Goal: Transaction & Acquisition: Purchase product/service

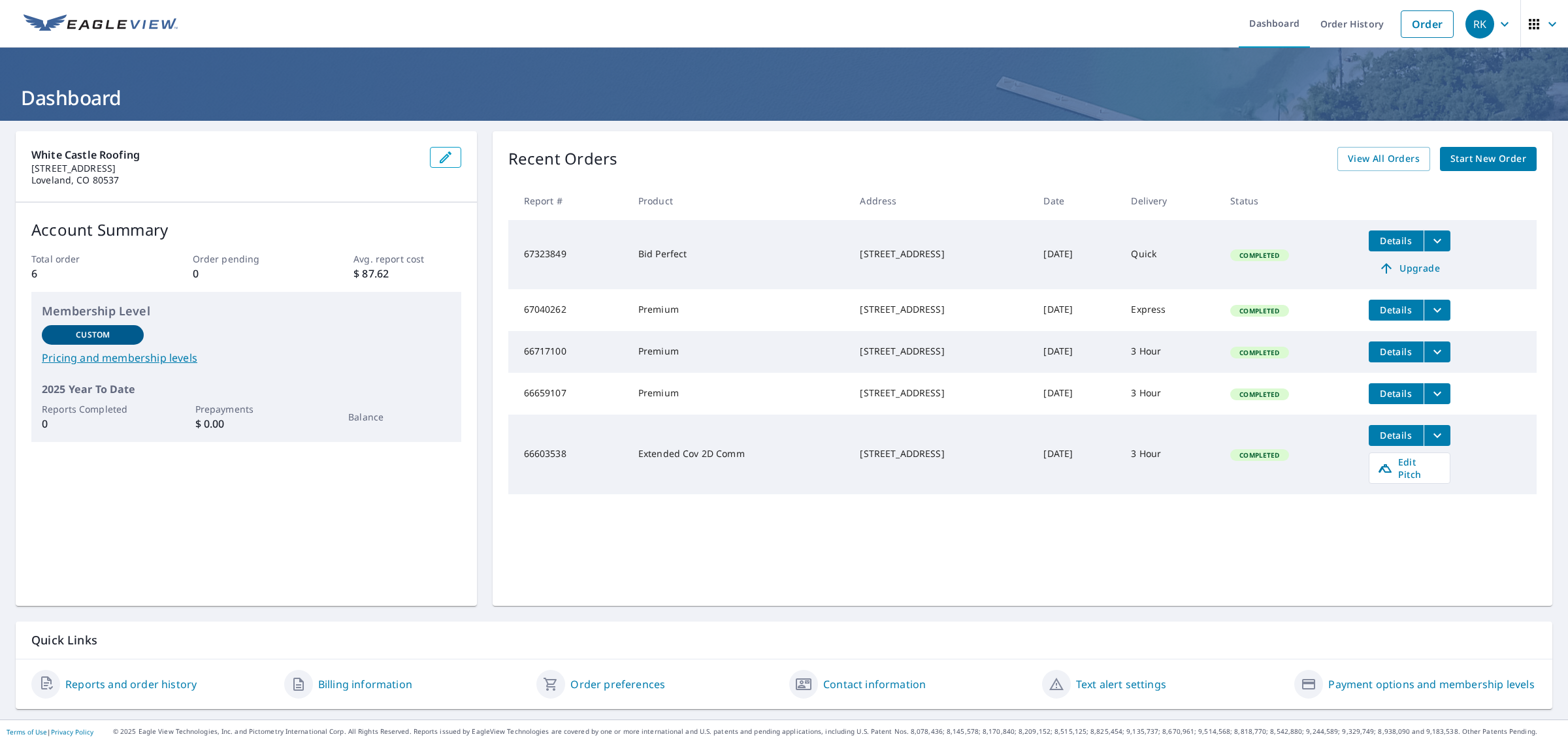
click at [1475, 160] on span "Start New Order" at bounding box center [1488, 159] width 76 height 16
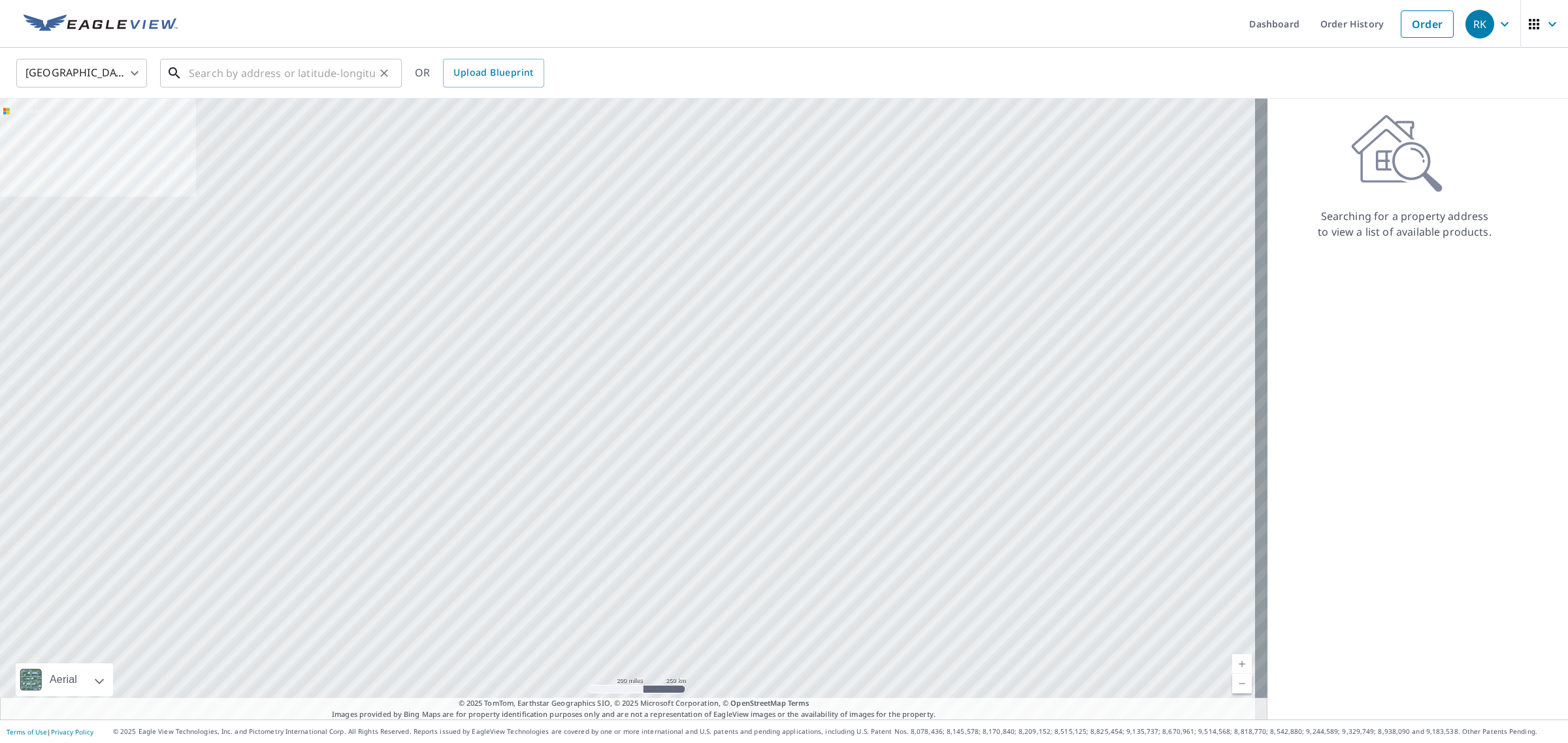
click at [305, 74] on input "text" at bounding box center [281, 73] width 186 height 36
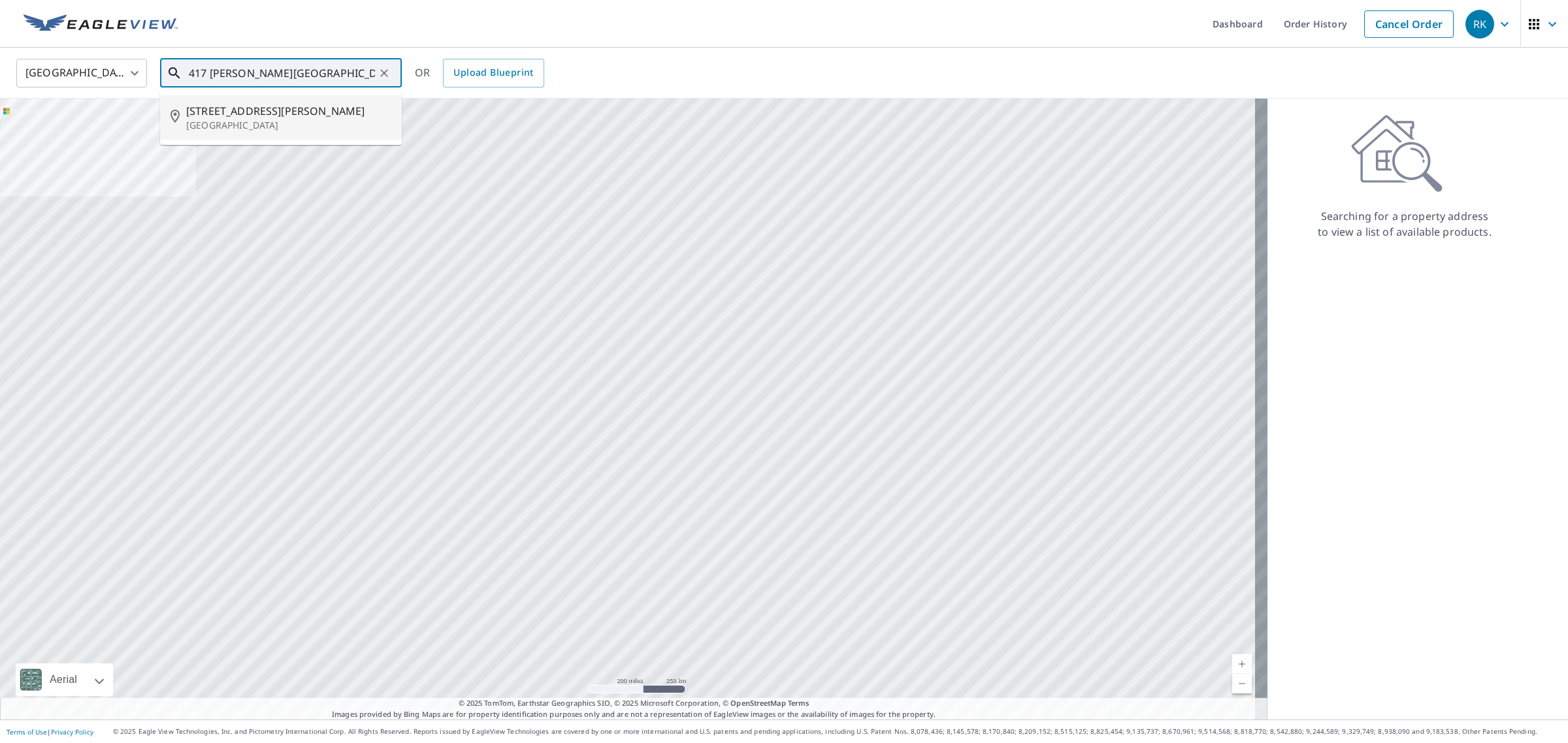
click at [279, 109] on span "[STREET_ADDRESS][PERSON_NAME]" at bounding box center [289, 110] width 205 height 15
type input "[STREET_ADDRESS][PERSON_NAME]"
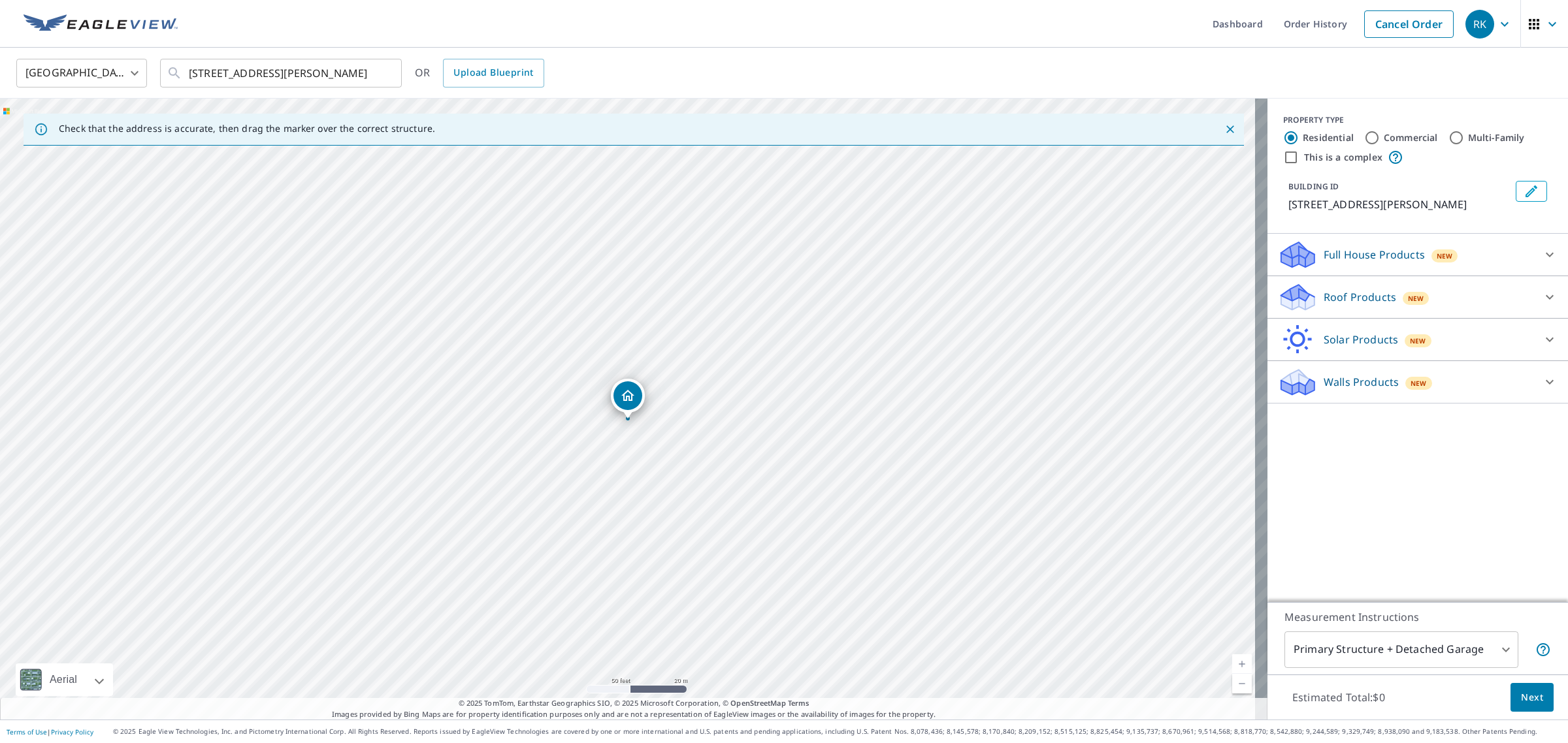
click at [1308, 313] on div "Roof Products New" at bounding box center [1406, 297] width 256 height 31
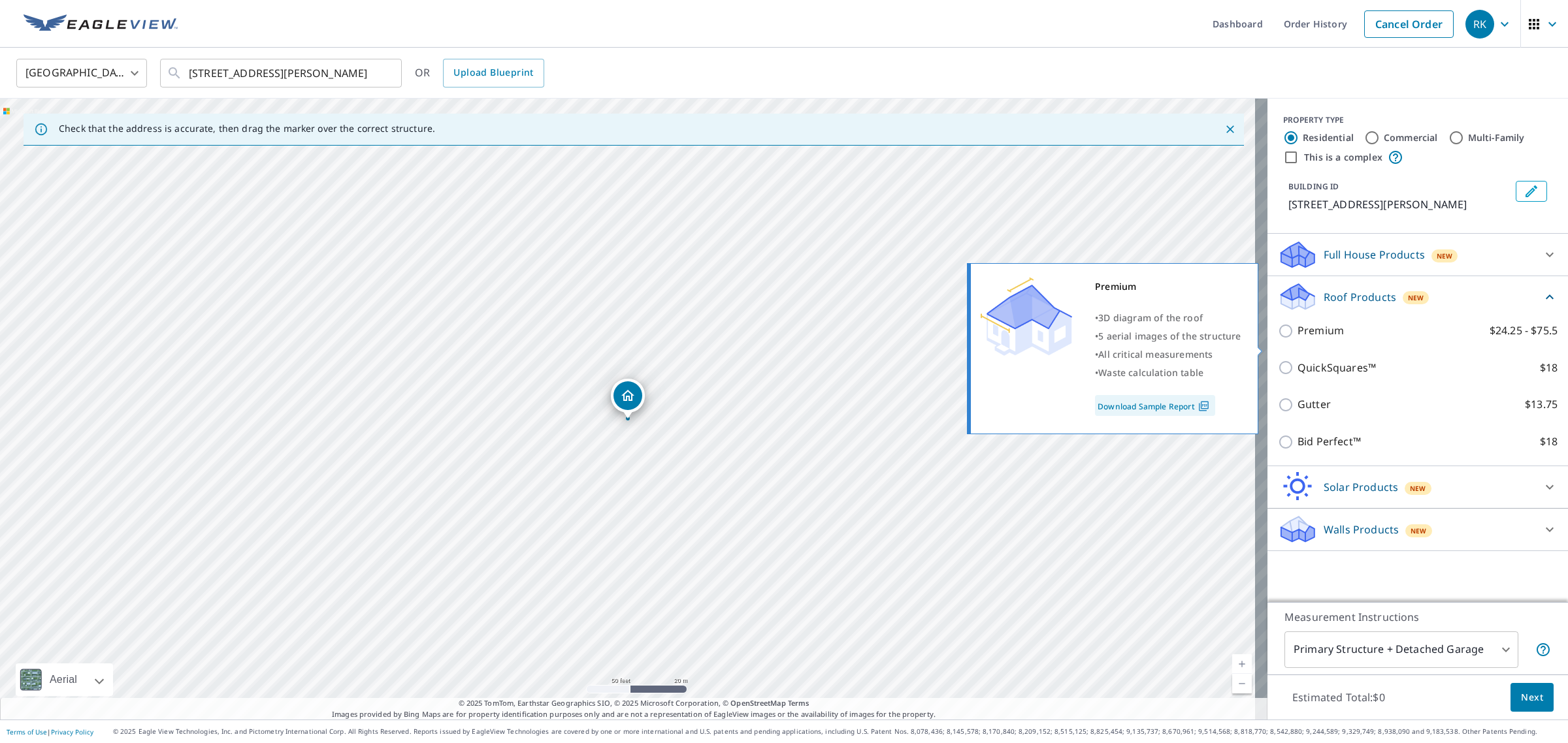
click at [1284, 339] on input "Premium $24.25 - $75.5" at bounding box center [1287, 330] width 19 height 15
checkbox input "true"
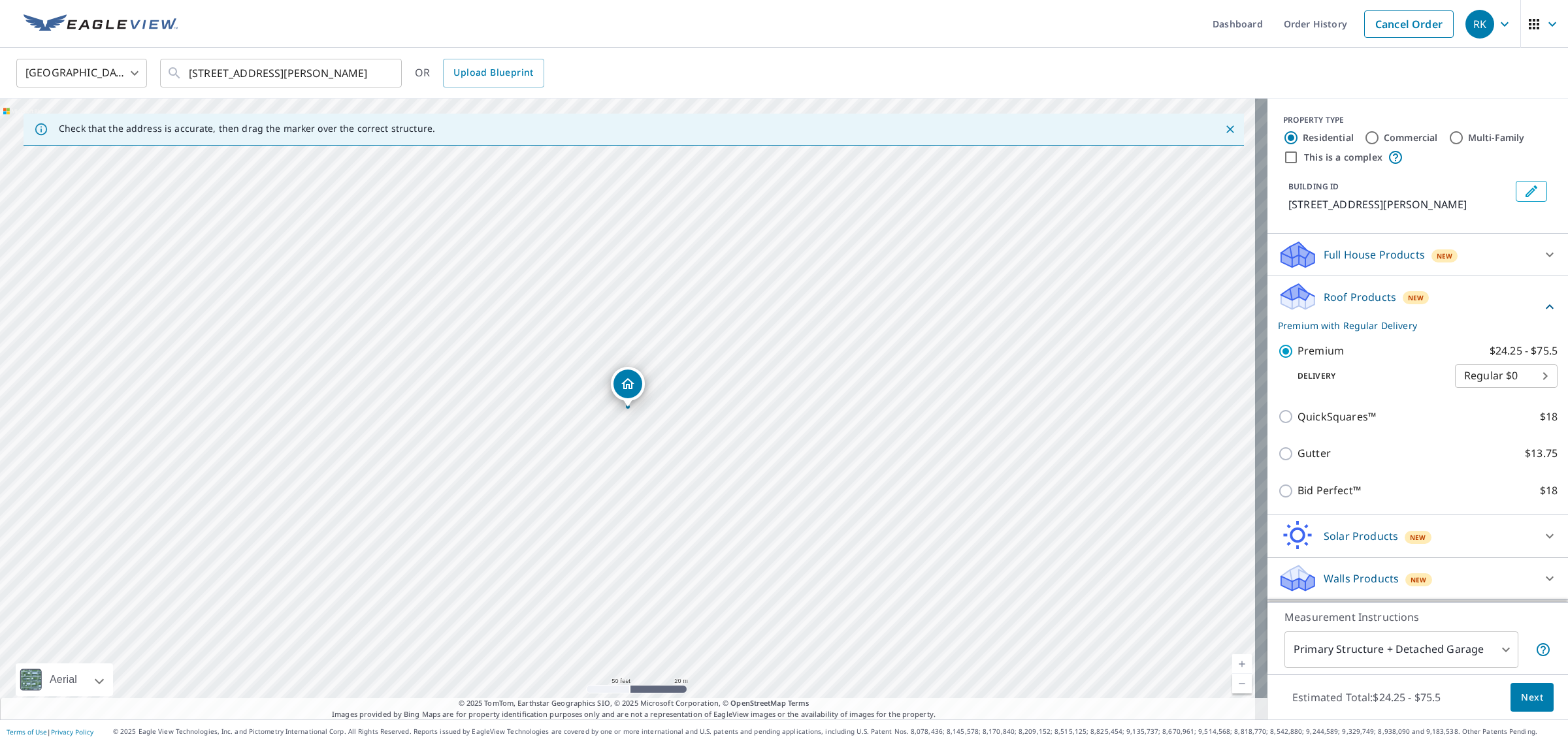
scroll to position [16, 0]
click at [1487, 374] on body "RK RK Dashboard Order History Cancel Order RK United States [GEOGRAPHIC_DATA] ​…" at bounding box center [784, 372] width 1568 height 743
click at [1442, 429] on li "3 Hour $37" at bounding box center [1482, 423] width 102 height 23
type input "7"
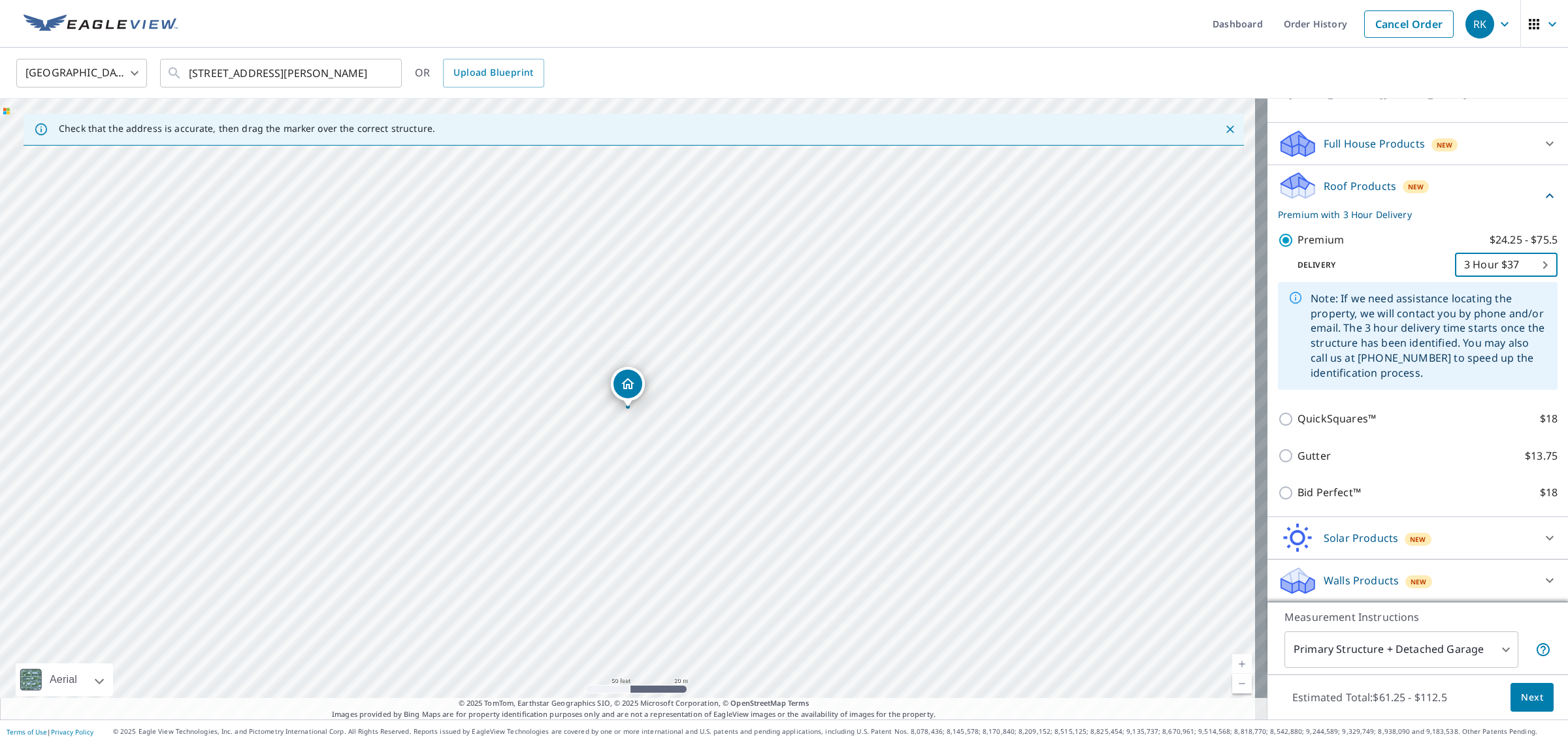
scroll to position [129, 0]
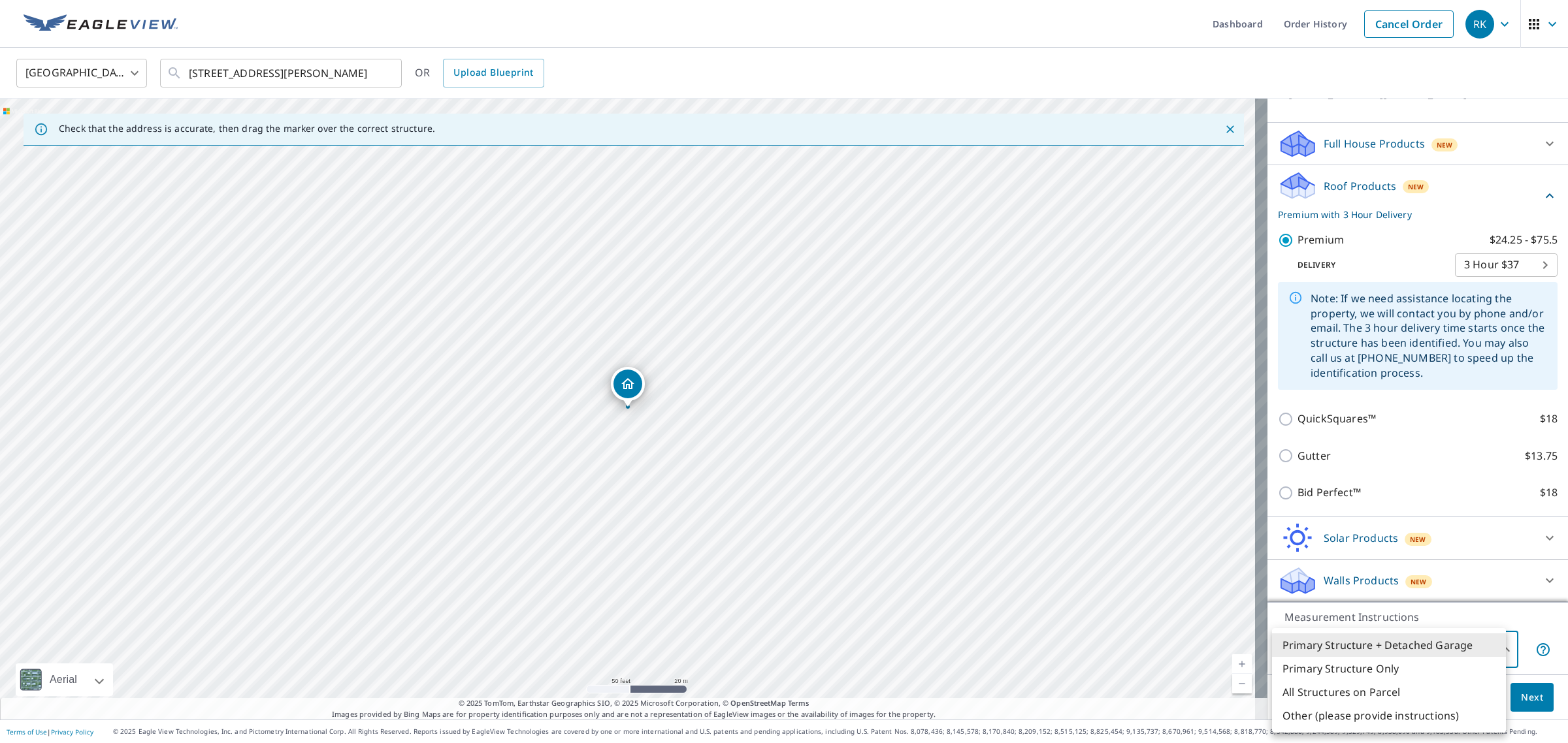
click at [1469, 654] on body "RK RK Dashboard Order History Cancel Order RK United States [GEOGRAPHIC_DATA] ​…" at bounding box center [784, 372] width 1568 height 743
click at [1459, 666] on li "Primary Structure Only" at bounding box center [1389, 668] width 234 height 23
type input "2"
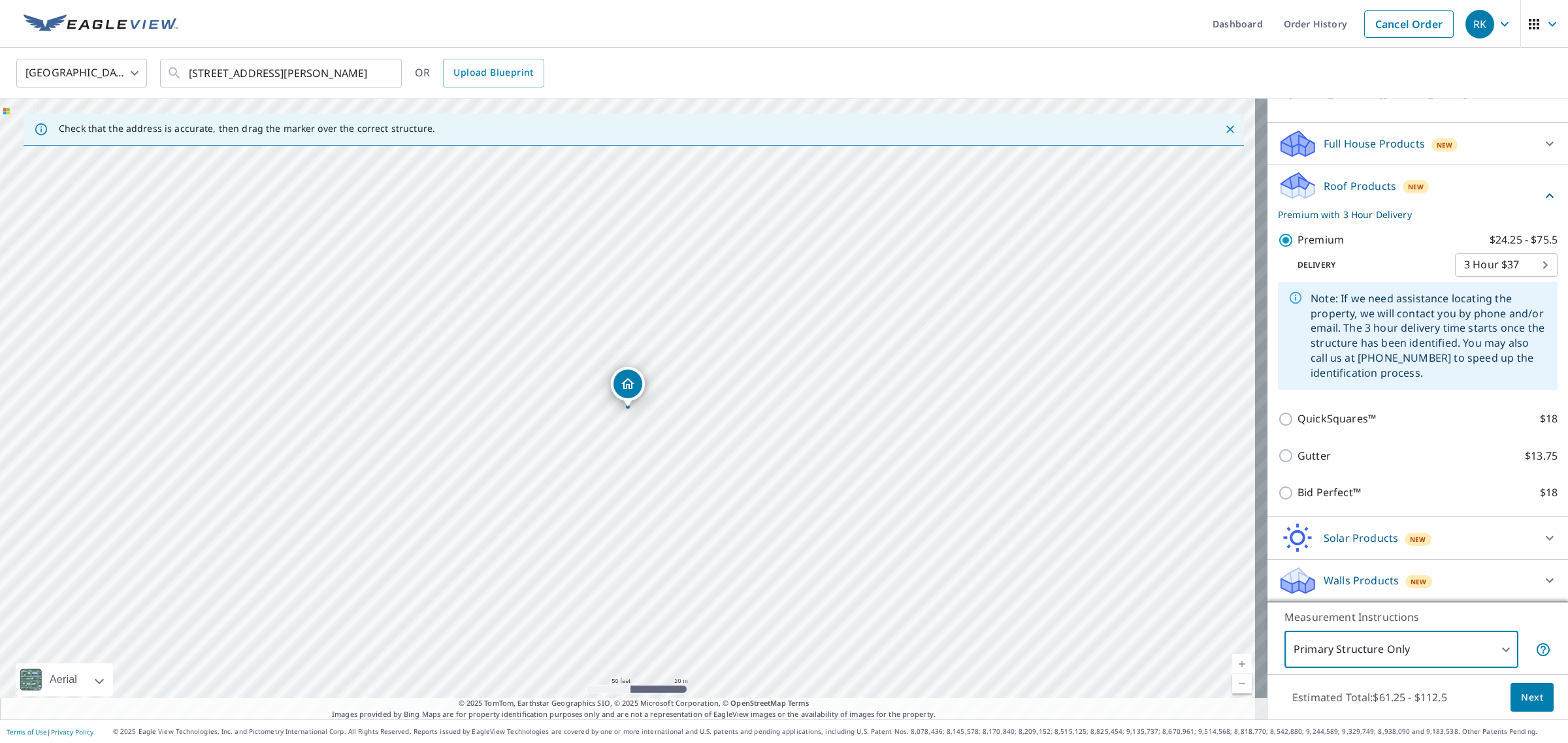
click at [1520, 705] on span "Next" at bounding box center [1532, 698] width 23 height 16
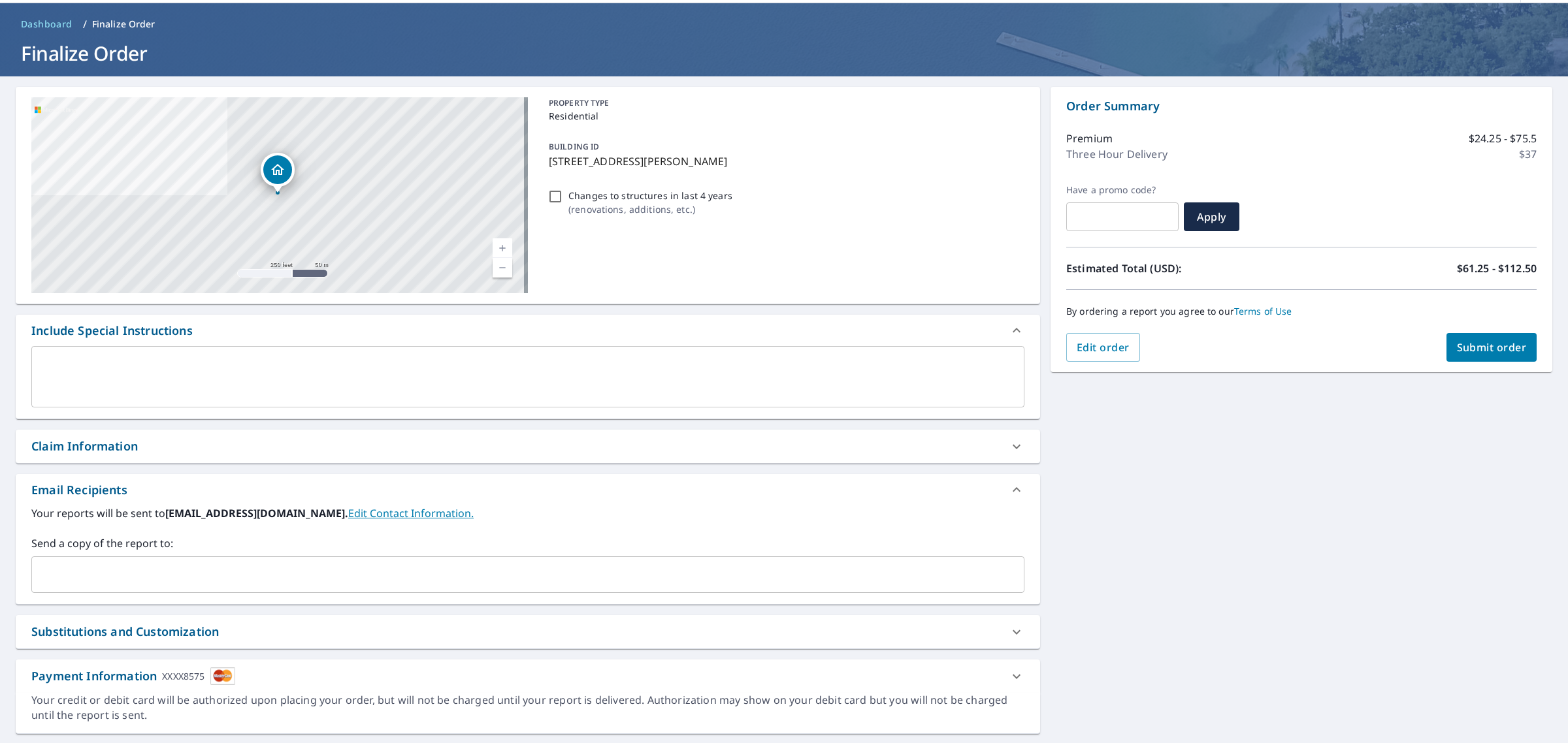
scroll to position [69, 0]
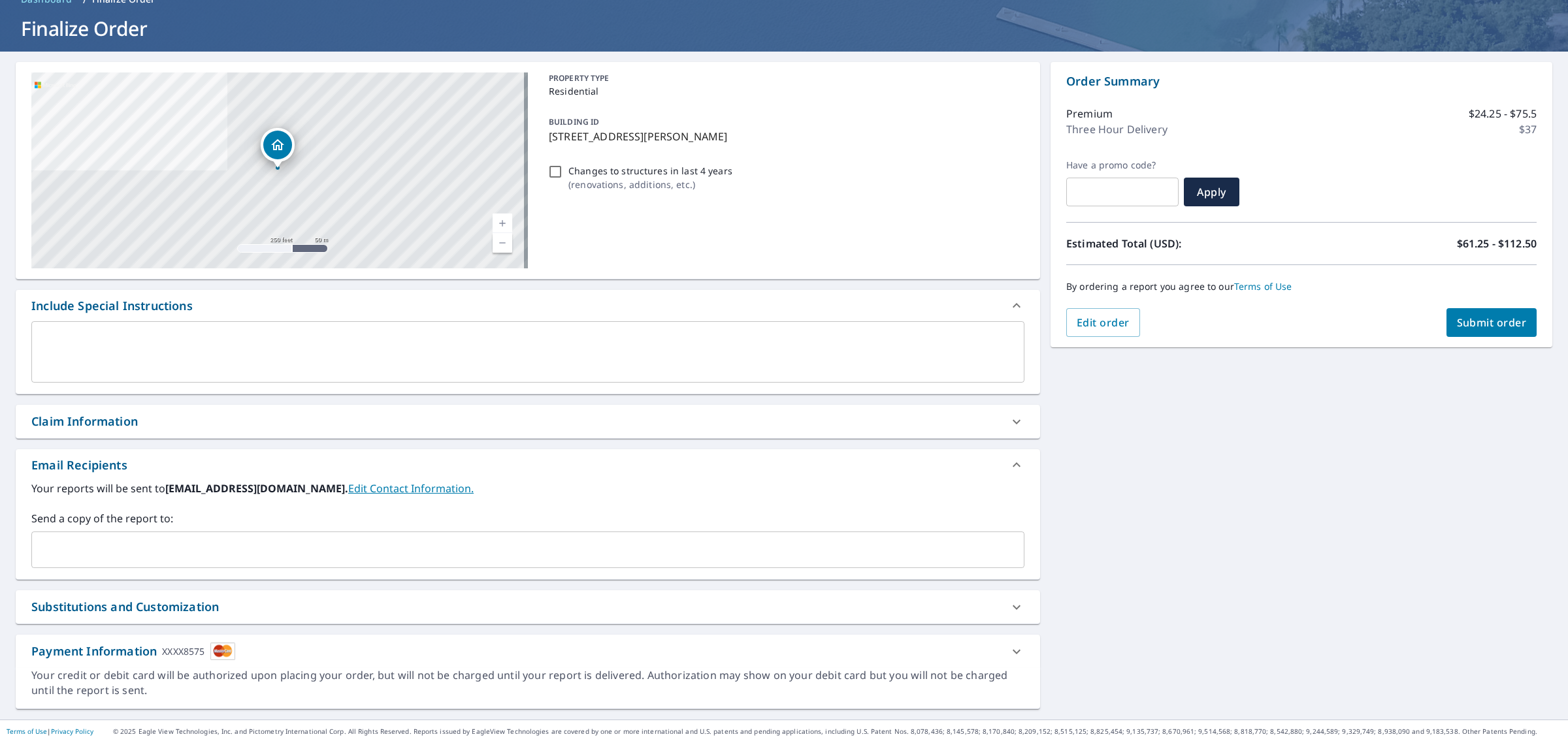
click at [539, 539] on input "text" at bounding box center [518, 550] width 962 height 25
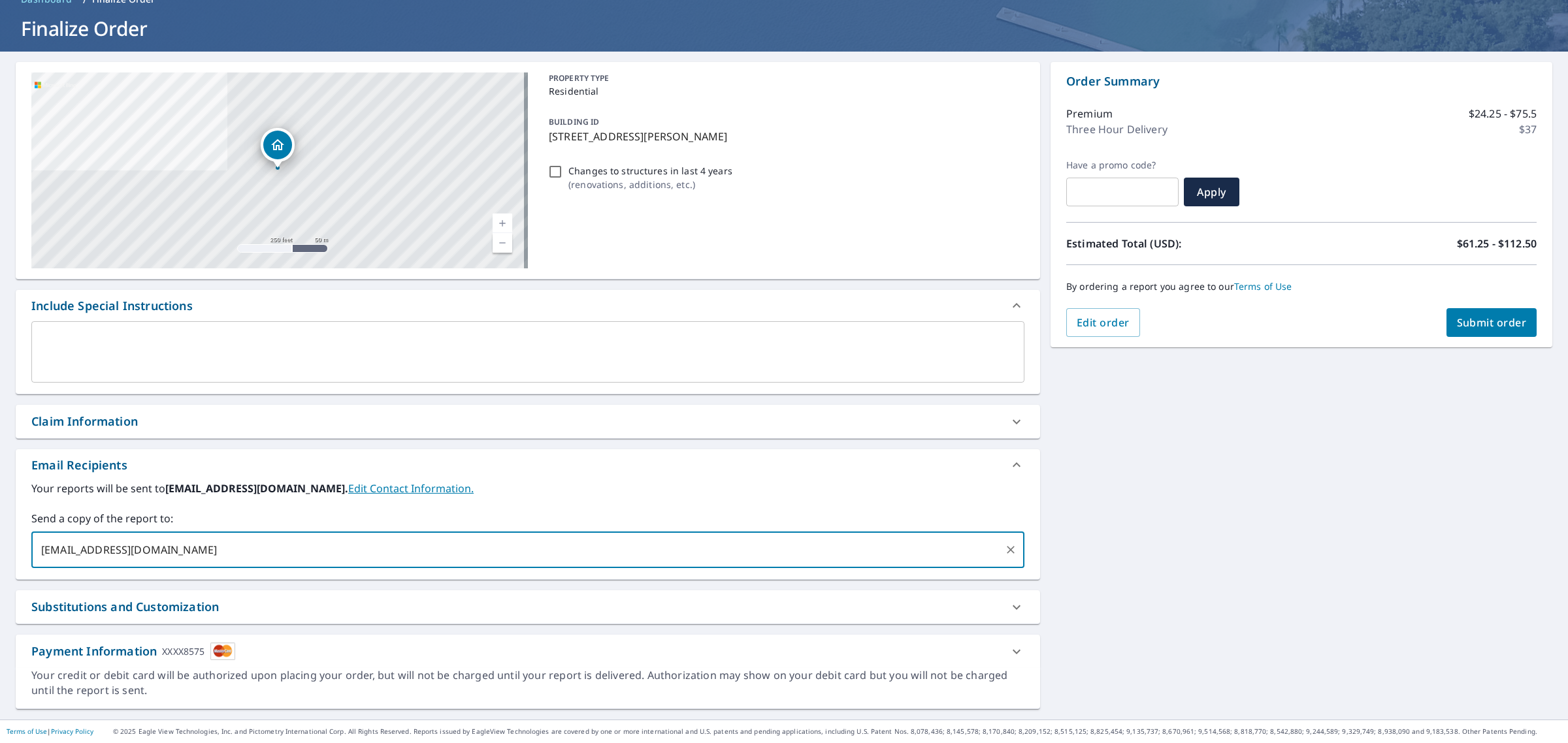
type input "[EMAIL_ADDRESS][DOMAIN_NAME]"
click at [1470, 323] on span "Submit order" at bounding box center [1491, 322] width 70 height 15
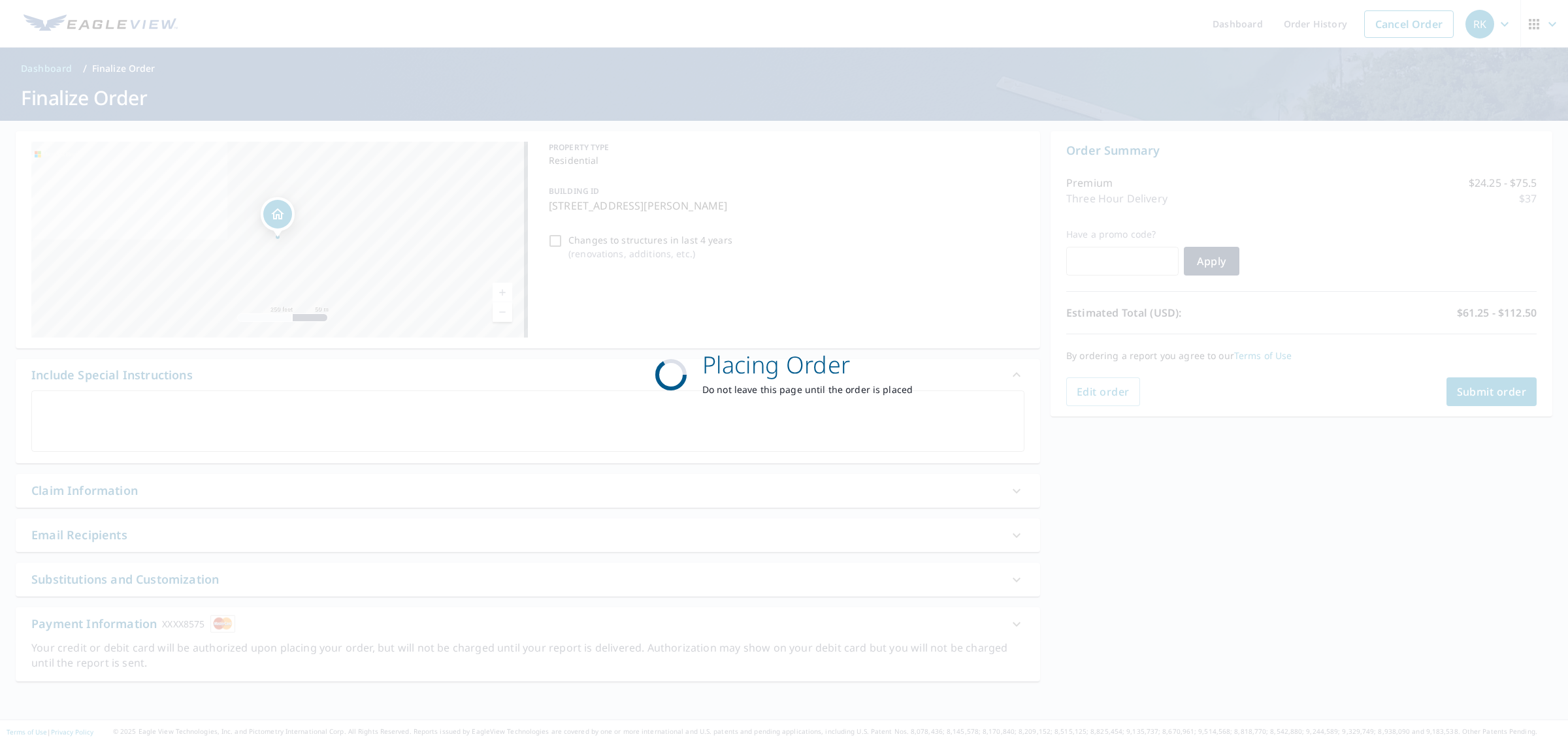
scroll to position [0, 0]
